Goal: Check status: Check status

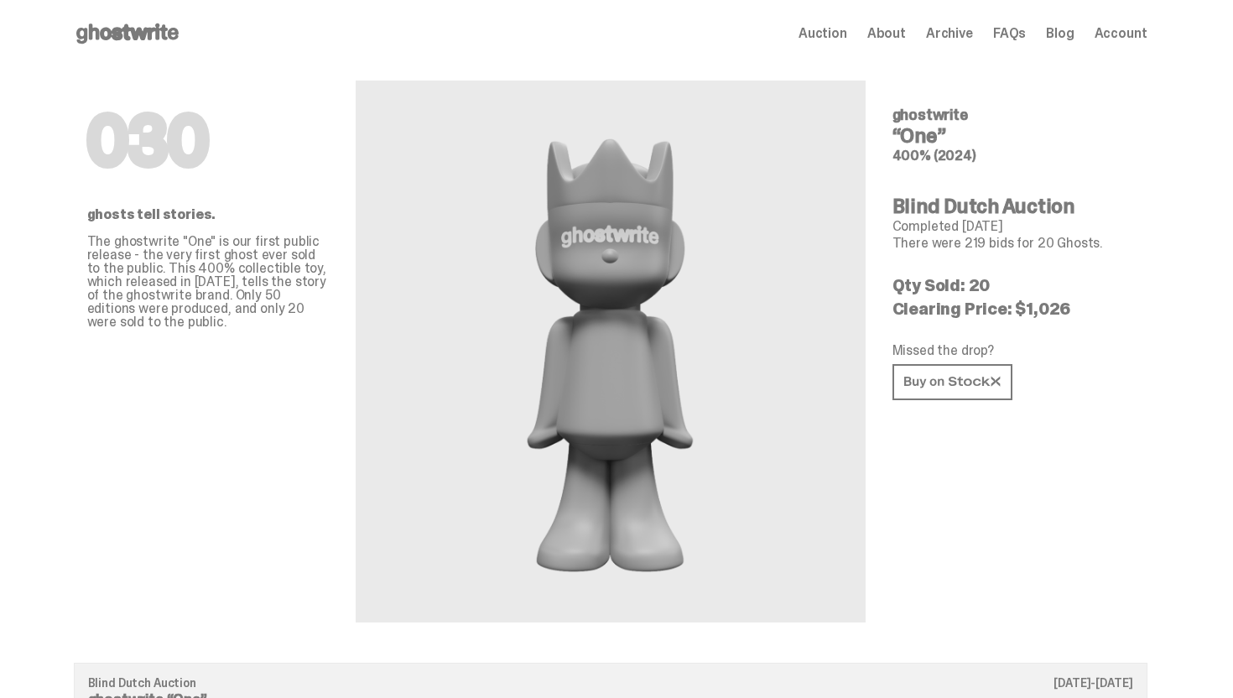
click at [1134, 36] on span "Account" at bounding box center [1121, 33] width 53 height 13
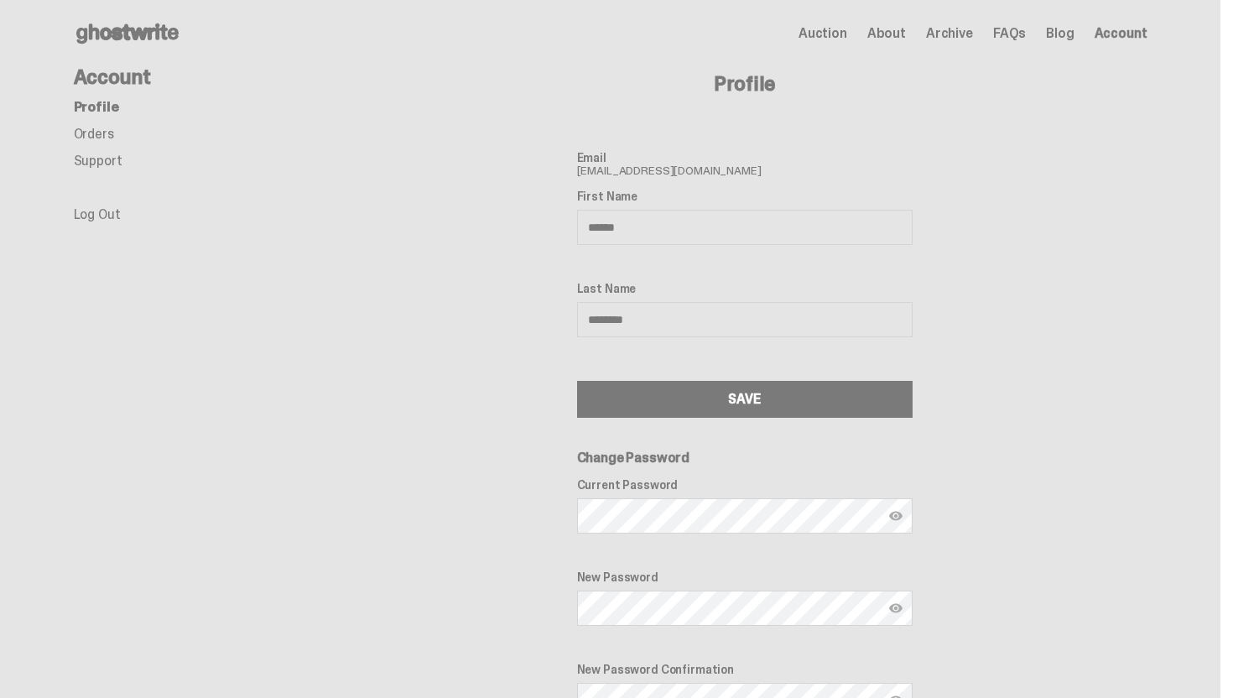
click at [128, 143] on ul "Profile Orders Support Log Out" at bounding box center [208, 161] width 268 height 121
click at [112, 139] on link "Orders" at bounding box center [94, 134] width 40 height 18
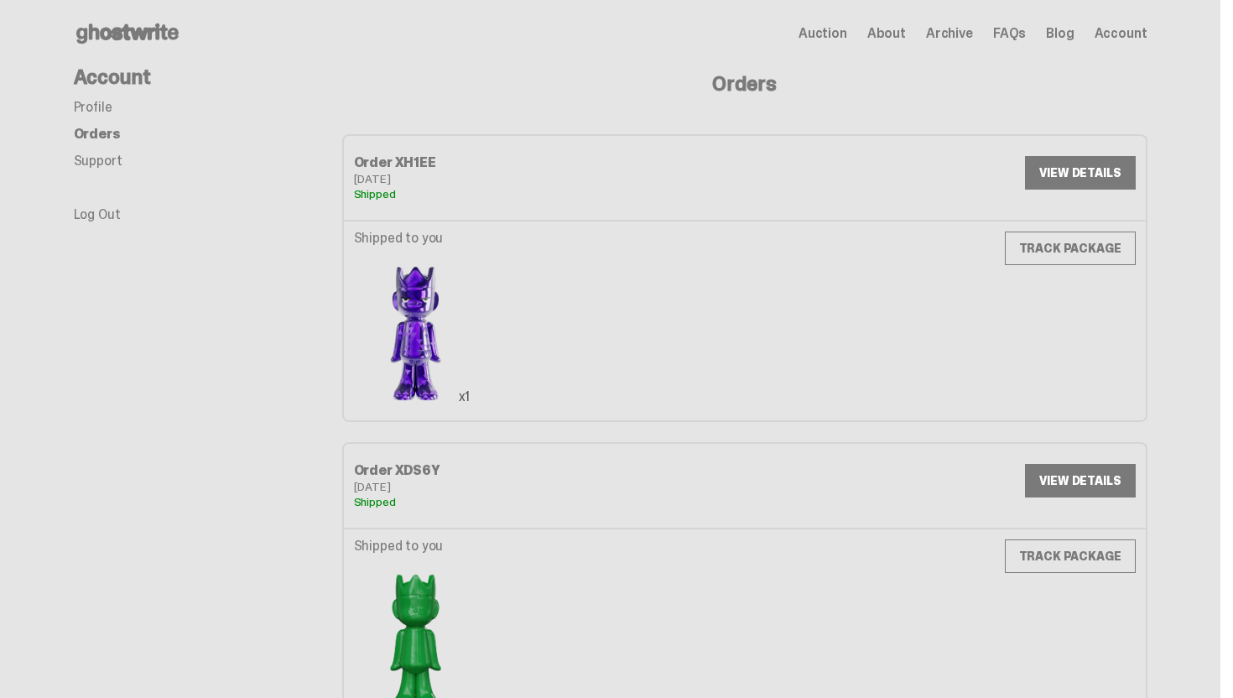
click at [1069, 248] on link "TRACK PACKAGE" at bounding box center [1070, 249] width 131 height 34
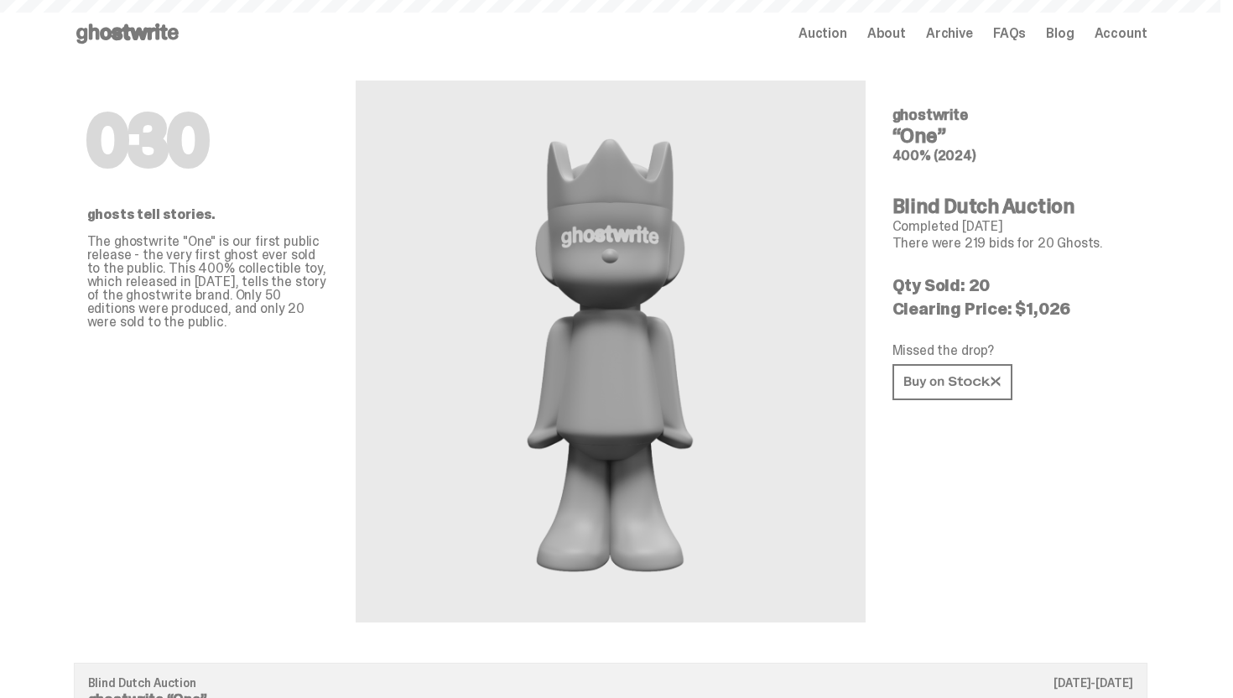
click at [153, 43] on icon at bounding box center [127, 33] width 107 height 27
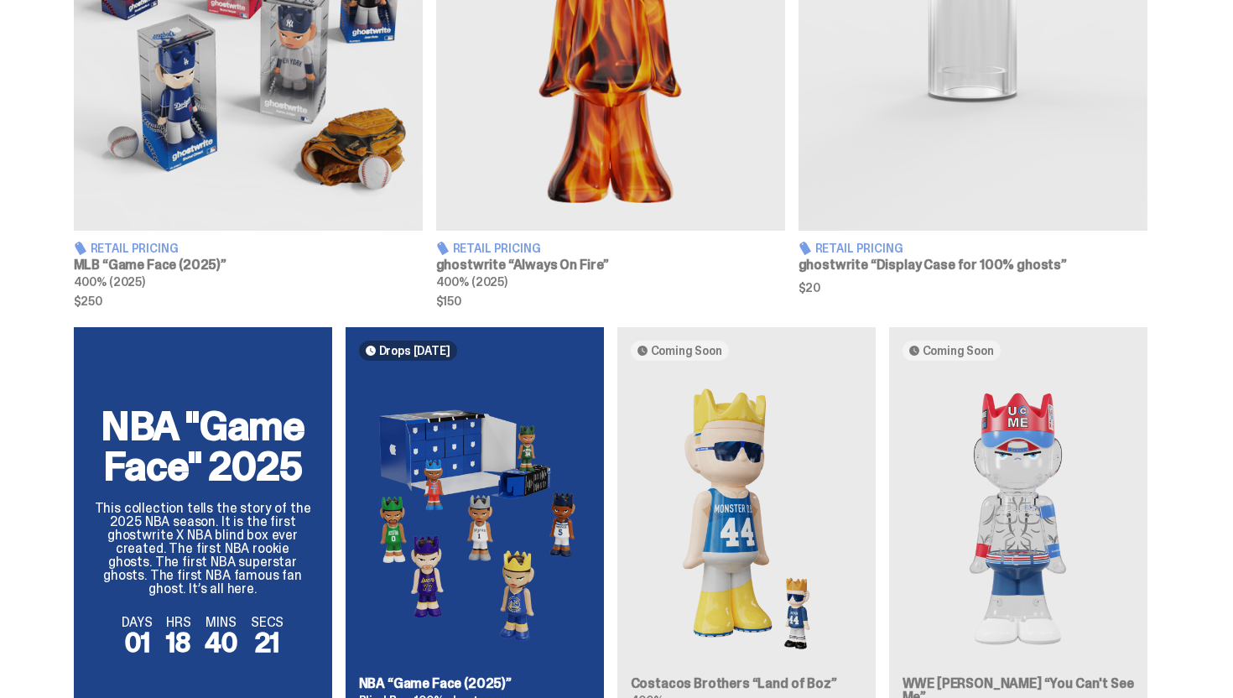
scroll to position [864, 0]
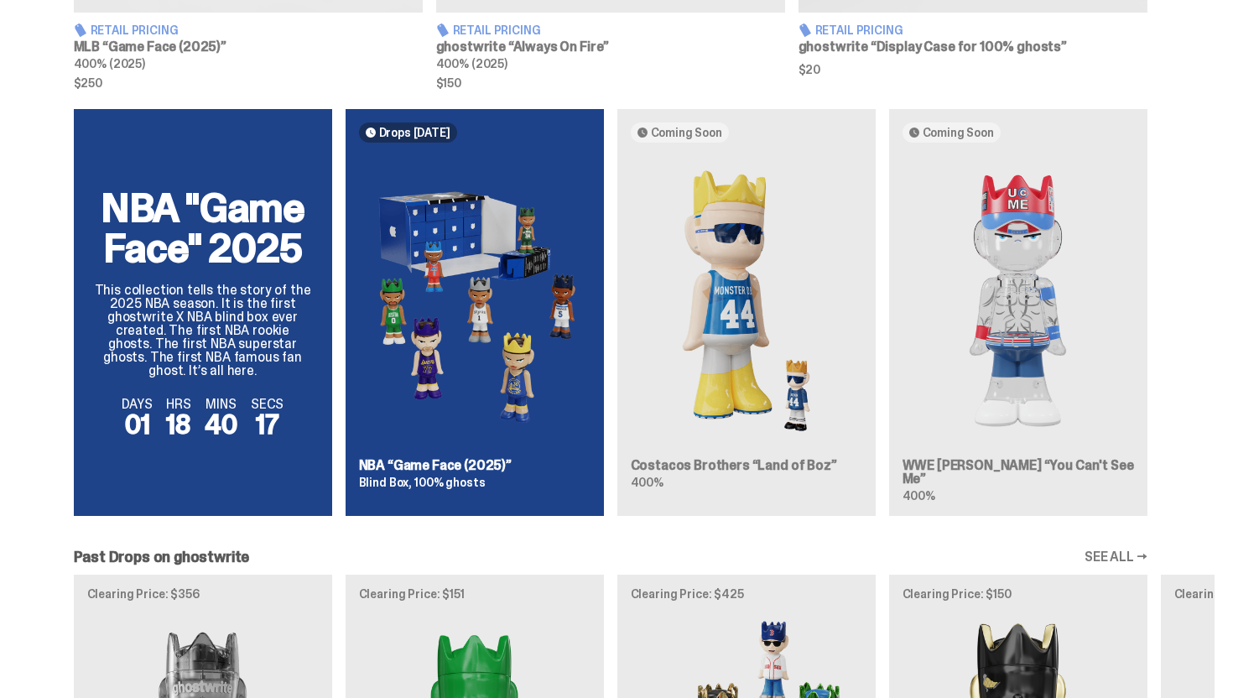
scroll to position [1108, 0]
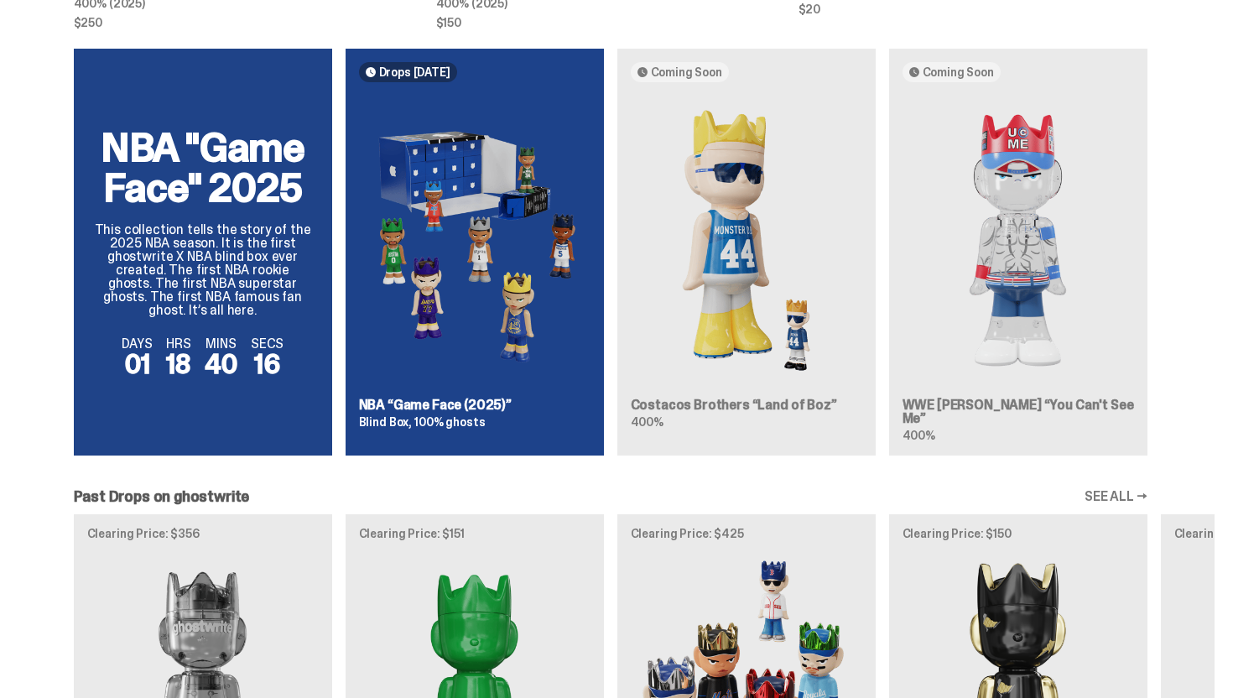
click at [987, 227] on div "NBA "Game Face" 2025 This collection tells the story of the 2025 NBA season. It…" at bounding box center [611, 259] width 1208 height 420
click at [988, 228] on div "NBA "Game Face" 2025 This collection tells the story of the 2025 NBA season. It…" at bounding box center [611, 259] width 1208 height 420
click at [549, 244] on div "NBA "Game Face" 2025 This collection tells the story of the 2025 NBA season. It…" at bounding box center [611, 259] width 1208 height 420
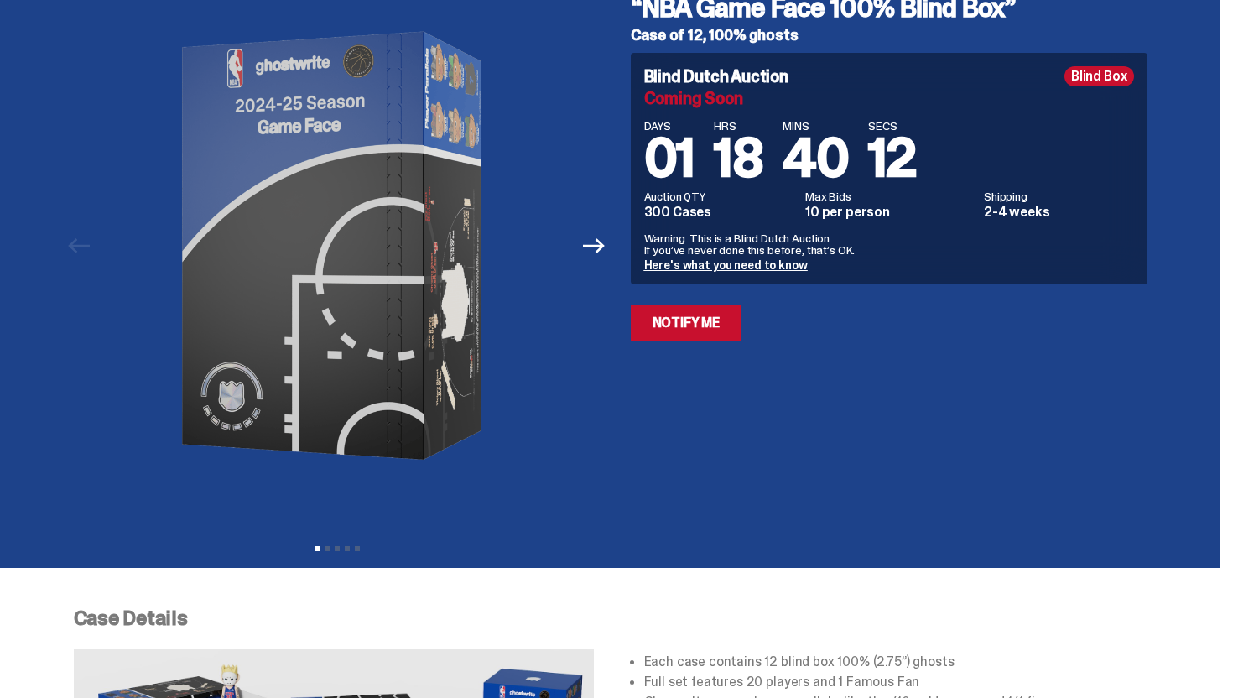
scroll to position [684, 0]
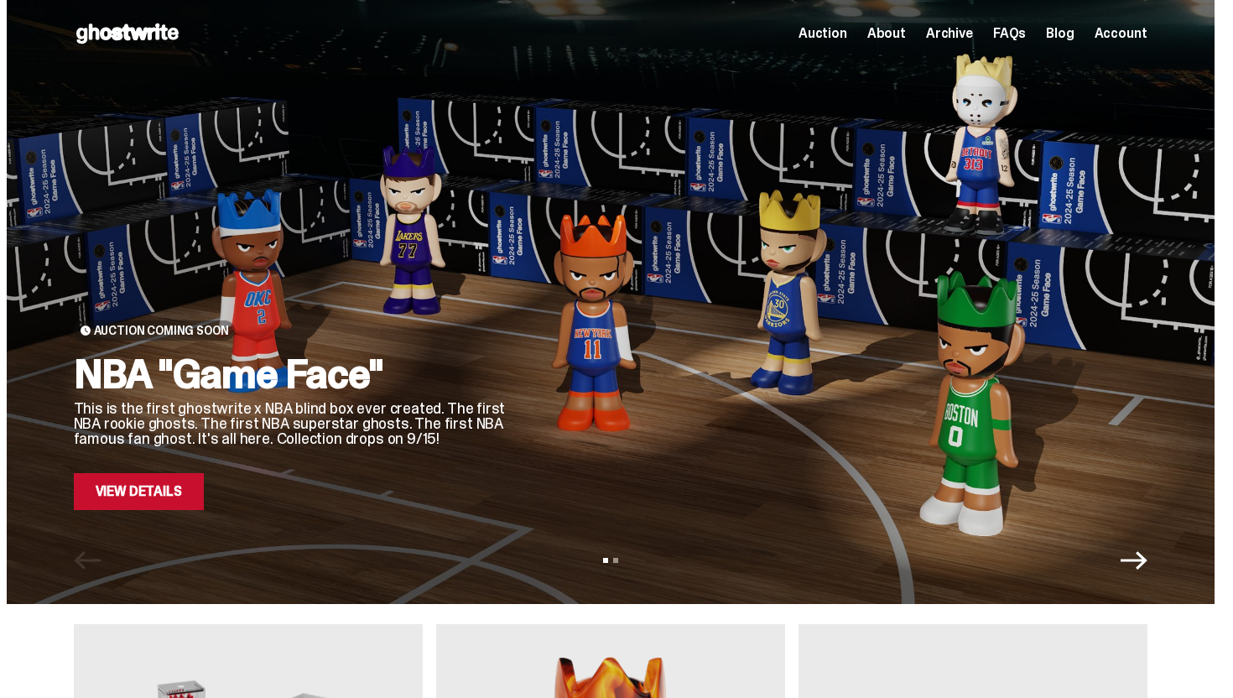
click at [948, 34] on span "Archive" at bounding box center [949, 33] width 47 height 13
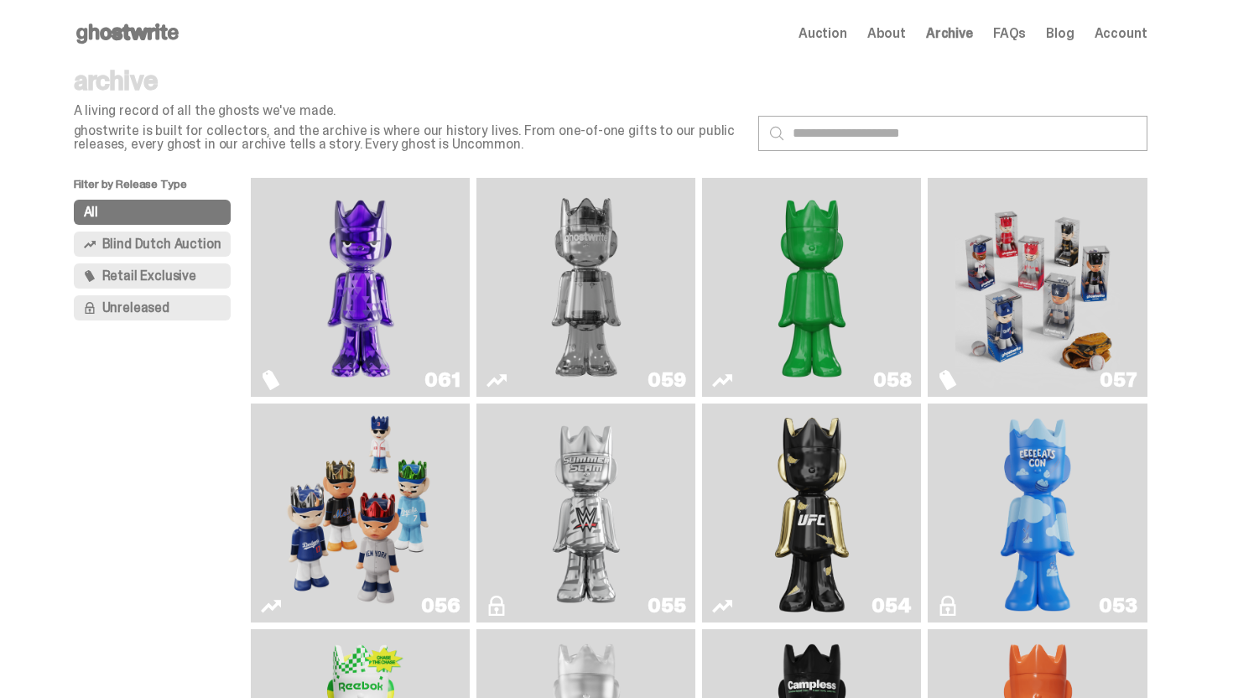
click at [393, 272] on img "Fantasy" at bounding box center [360, 288] width 164 height 206
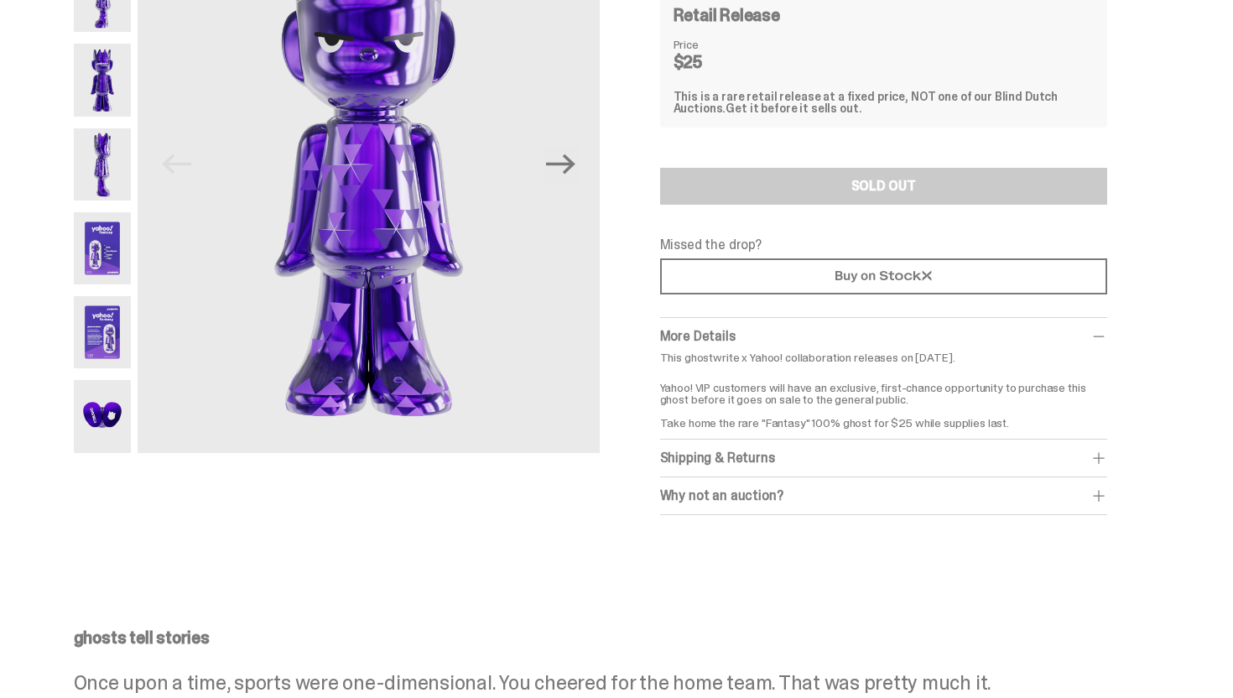
scroll to position [198, 0]
